Goal: Transaction & Acquisition: Obtain resource

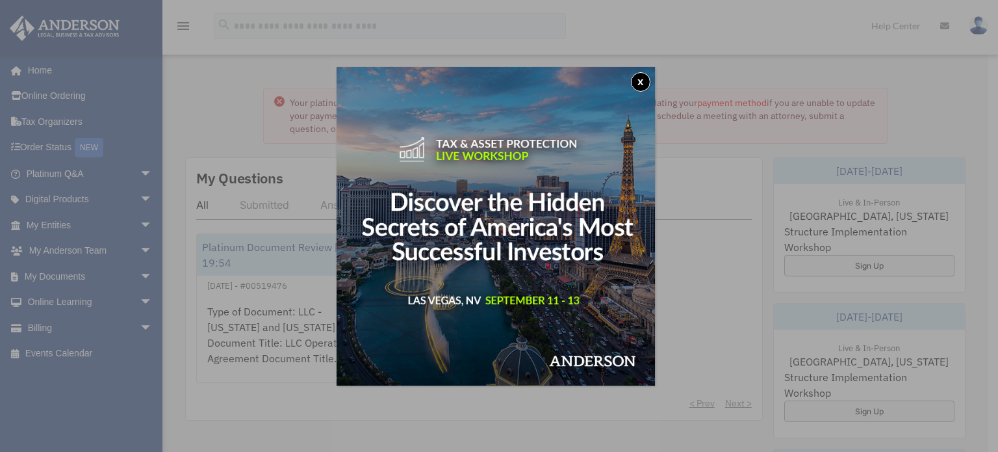
click at [644, 83] on button "x" at bounding box center [641, 82] width 20 height 20
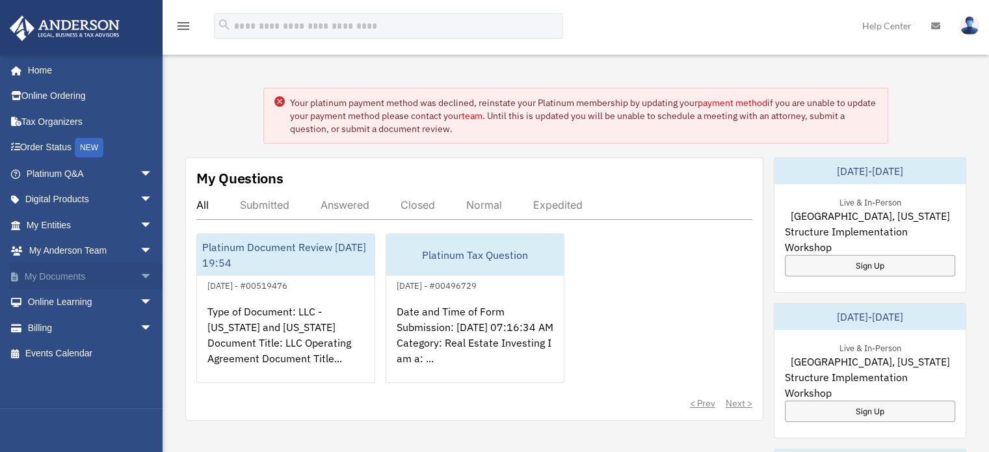
click at [140, 278] on span "arrow_drop_down" at bounding box center [153, 276] width 26 height 27
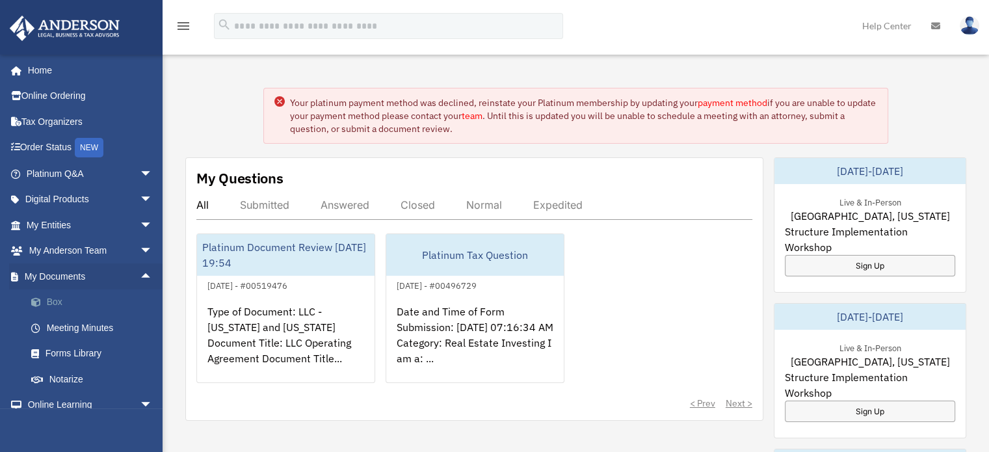
click at [54, 307] on link "Box" at bounding box center [95, 302] width 154 height 26
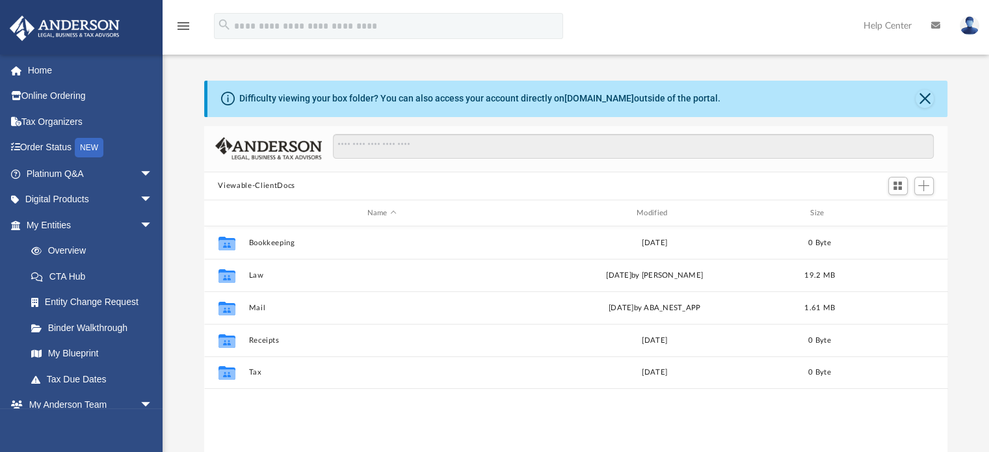
scroll to position [285, 733]
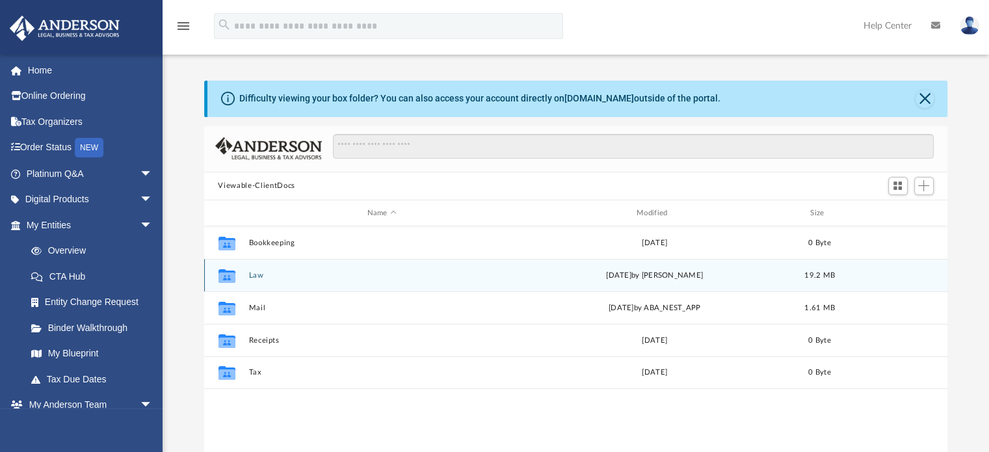
click at [258, 276] on button "Law" at bounding box center [381, 275] width 267 height 8
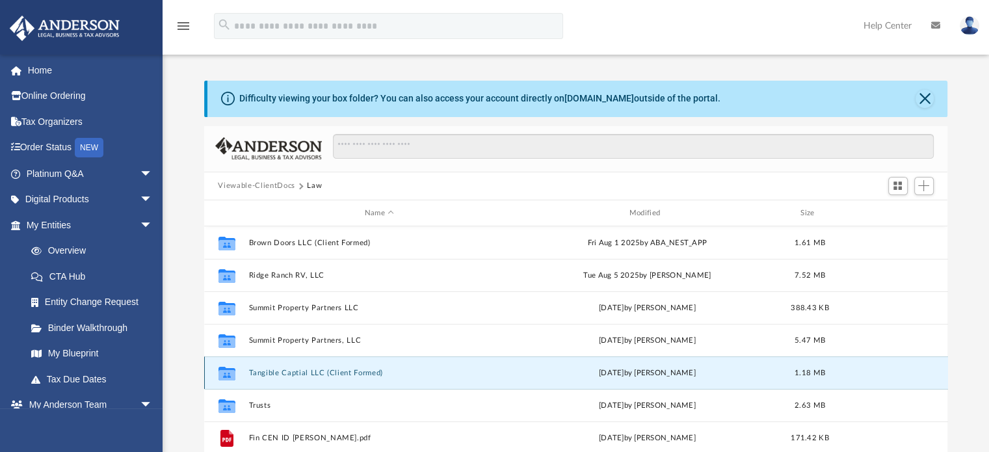
click at [331, 372] on button "Tangible Captial LLC (Client Formed)" at bounding box center [379, 373] width 262 height 8
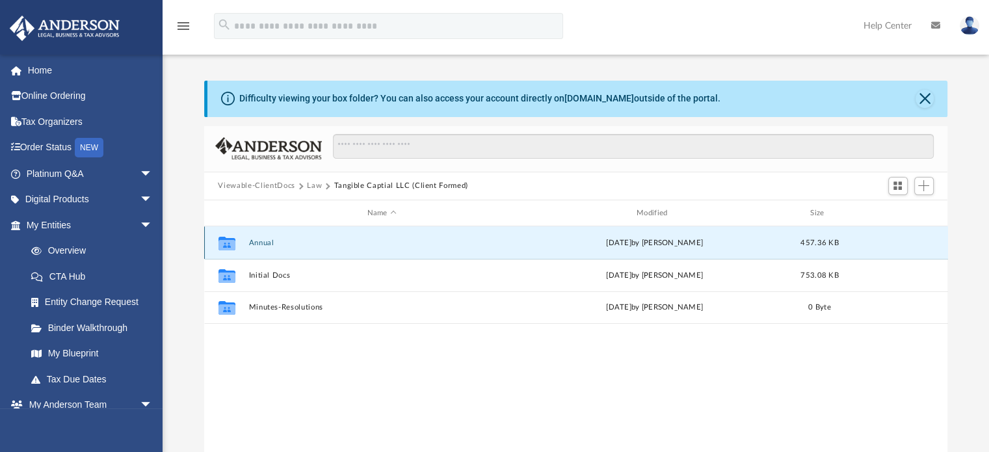
click at [272, 246] on button "Annual" at bounding box center [381, 243] width 267 height 8
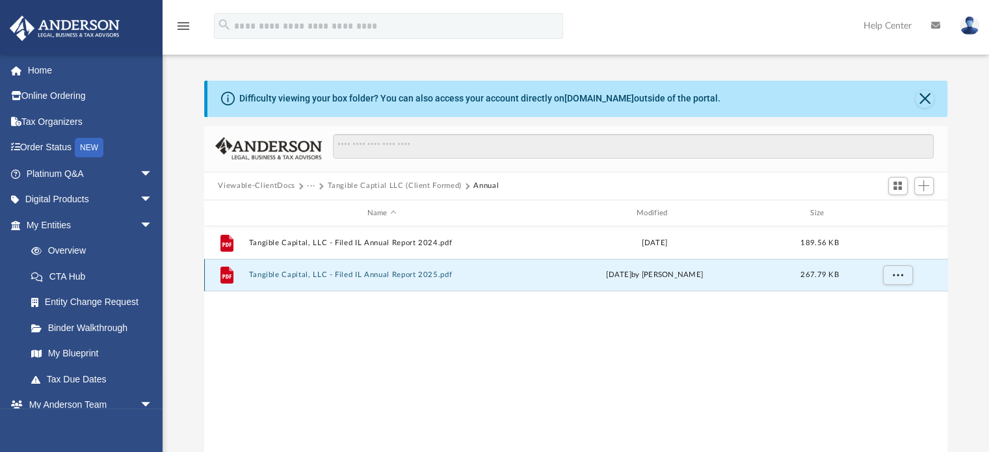
click at [348, 272] on button "Tangible Capital, LLC - Filed IL Annual Report 2025.pdf" at bounding box center [381, 275] width 267 height 8
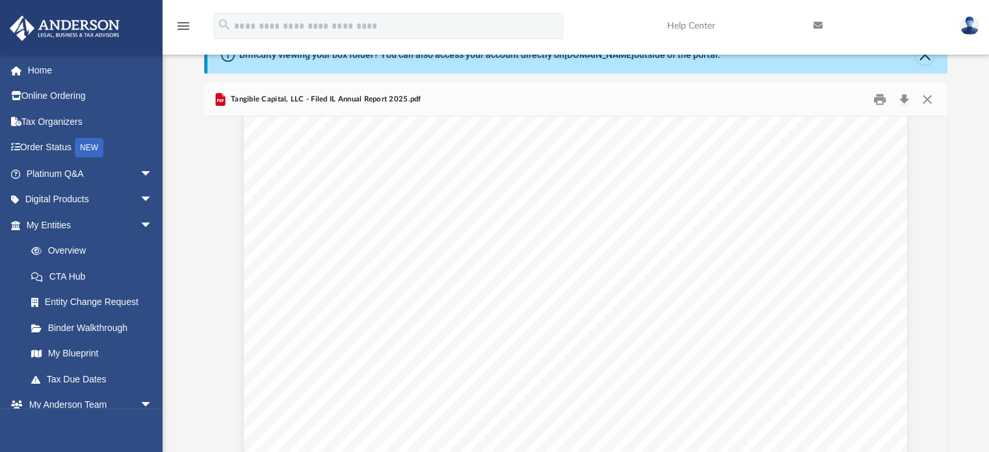
scroll to position [0, 0]
click at [902, 99] on button "Download" at bounding box center [904, 99] width 23 height 20
